Goal: Task Accomplishment & Management: Manage account settings

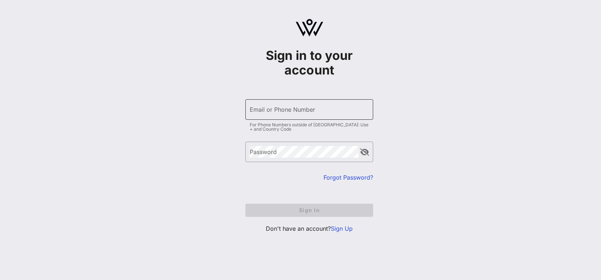
type input "[EMAIL_ADDRESS][PERSON_NAME][DOMAIN_NAME]"
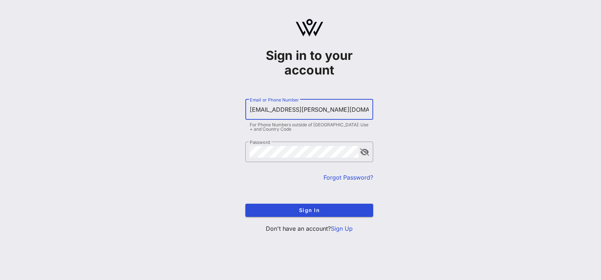
click at [304, 106] on input "[EMAIL_ADDRESS][PERSON_NAME][DOMAIN_NAME]" at bounding box center [309, 110] width 119 height 12
click at [306, 212] on span "Sign In" at bounding box center [309, 210] width 116 height 6
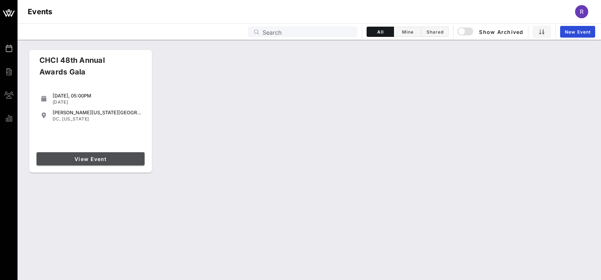
click at [95, 158] on span "View Event" at bounding box center [90, 159] width 102 height 6
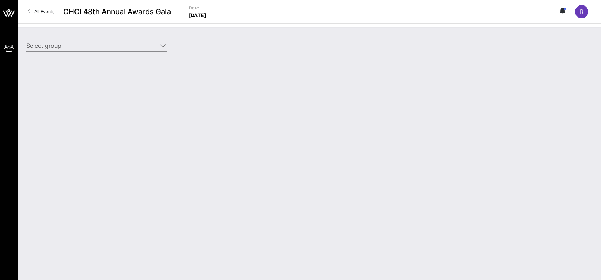
type input "SEIU (SEIU) [[PERSON_NAME], [PERSON_NAME][EMAIL_ADDRESS][PERSON_NAME][DOMAIN_NA…"
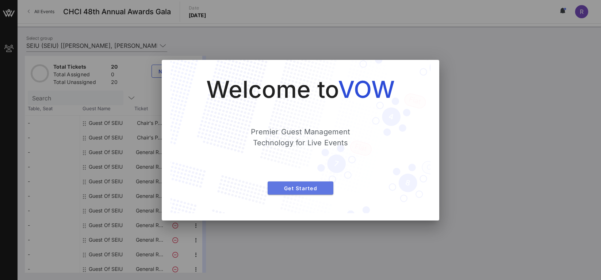
click at [299, 192] on button "Get Started" at bounding box center [301, 187] width 66 height 13
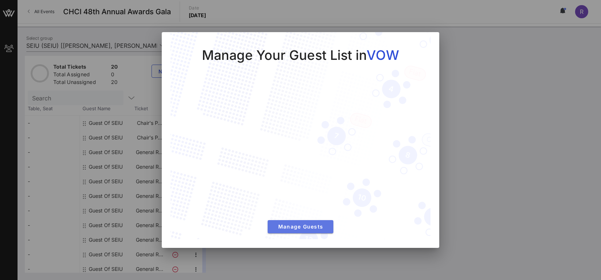
click at [301, 232] on button "Manage Guests" at bounding box center [301, 226] width 66 height 13
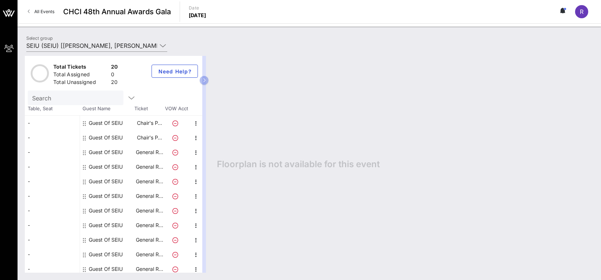
click at [37, 122] on div "-" at bounding box center [52, 123] width 55 height 15
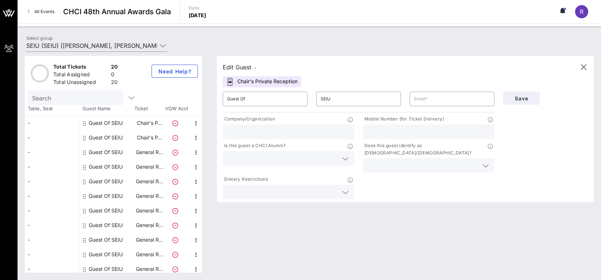
click at [35, 135] on div "-" at bounding box center [52, 137] width 55 height 15
click at [40, 143] on div "-" at bounding box center [52, 137] width 55 height 15
click at [51, 177] on div "-" at bounding box center [52, 181] width 55 height 15
click at [54, 133] on div "-" at bounding box center [52, 137] width 55 height 15
click at [55, 118] on div "-" at bounding box center [52, 123] width 55 height 15
